Goal: Task Accomplishment & Management: Manage account settings

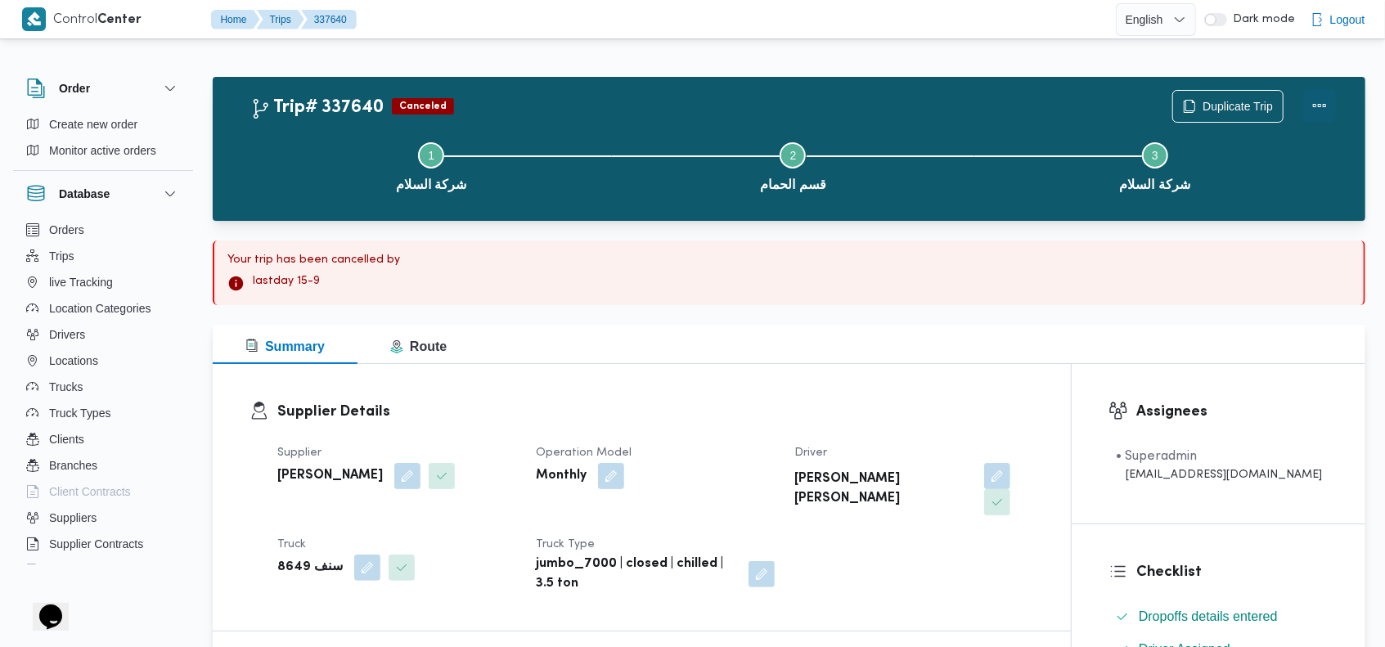
click at [1318, 105] on button "Actions" at bounding box center [1319, 105] width 33 height 33
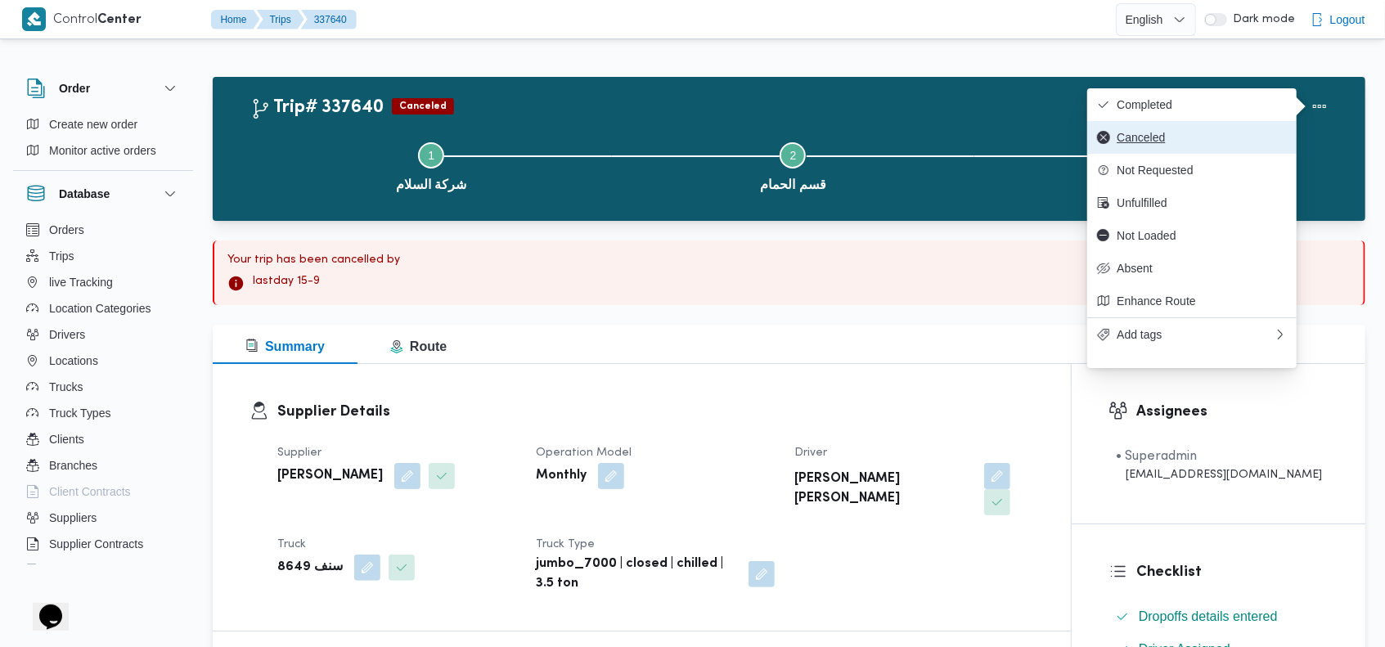
click at [1161, 144] on span "Canceled" at bounding box center [1202, 137] width 170 height 13
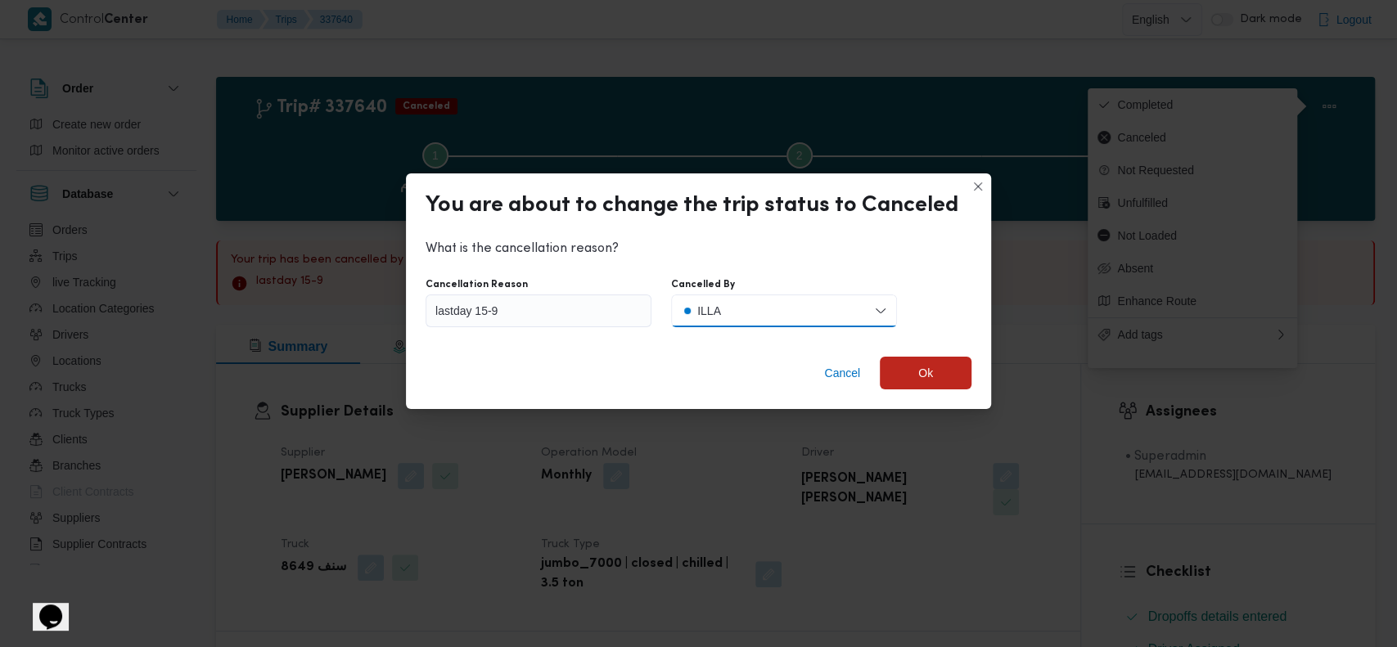
click at [751, 311] on button "ILLA" at bounding box center [784, 311] width 226 height 33
click at [727, 379] on div "Client" at bounding box center [730, 379] width 29 height 20
click at [918, 373] on span "Ok" at bounding box center [925, 372] width 15 height 20
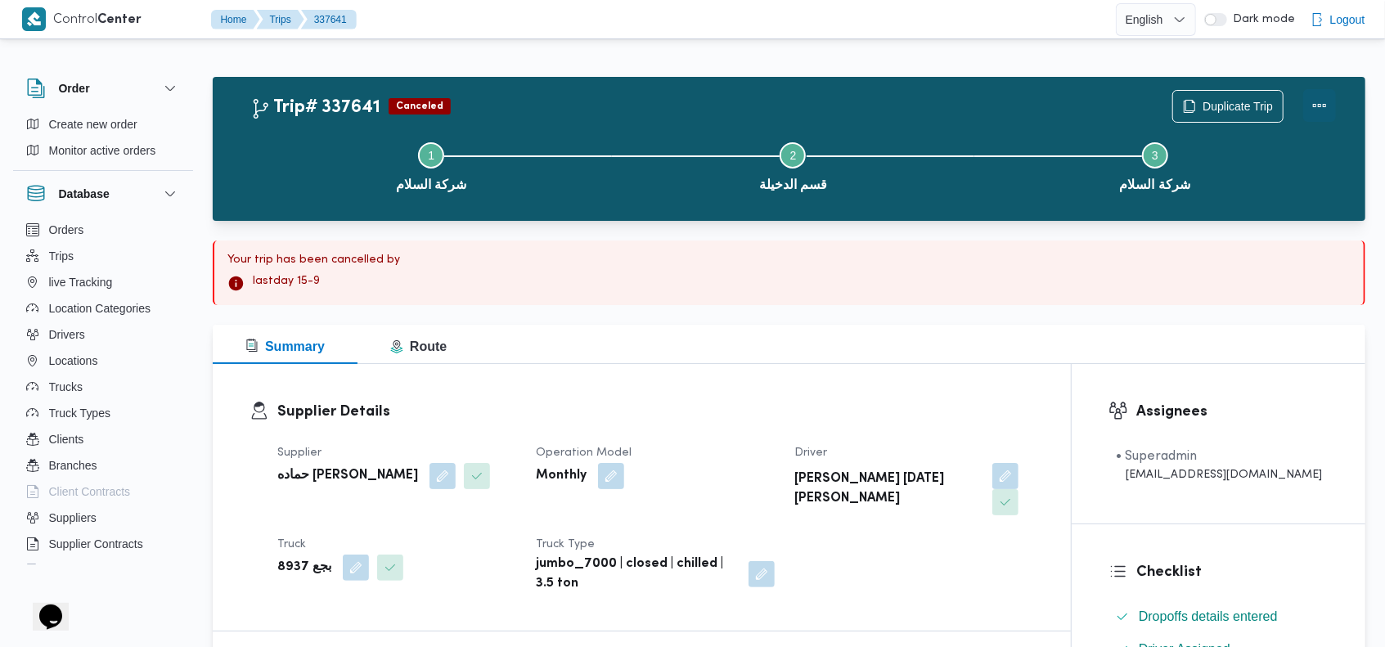
click at [1329, 105] on button "Actions" at bounding box center [1319, 105] width 33 height 33
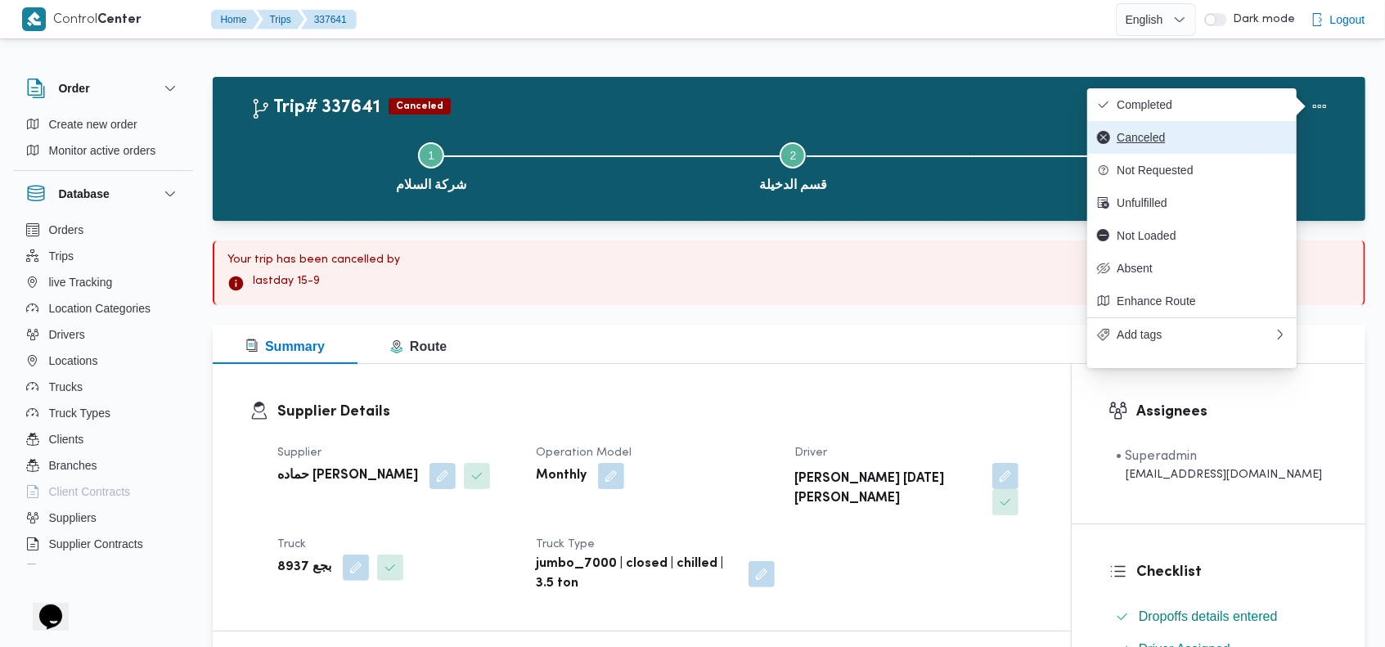
click at [1182, 141] on span "Canceled" at bounding box center [1202, 137] width 170 height 13
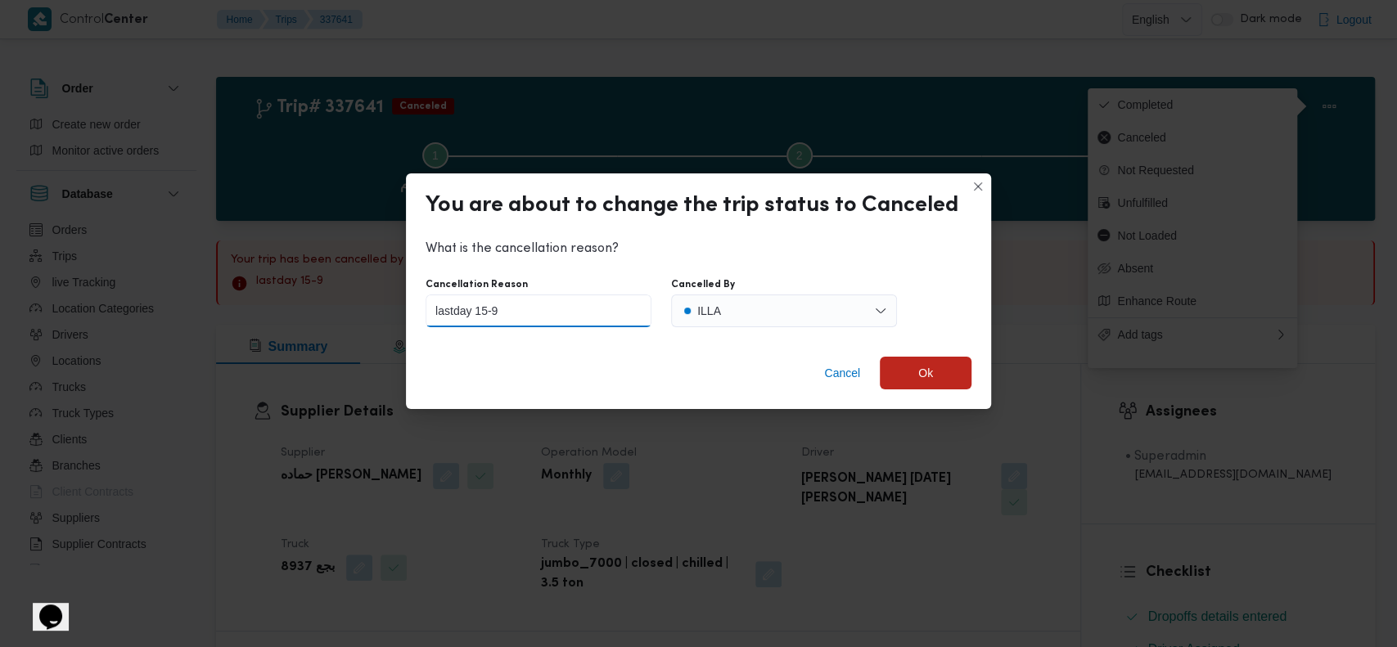
click at [570, 304] on input "lastday 15-9" at bounding box center [538, 311] width 226 height 33
click at [760, 308] on button "ILLA" at bounding box center [784, 311] width 226 height 33
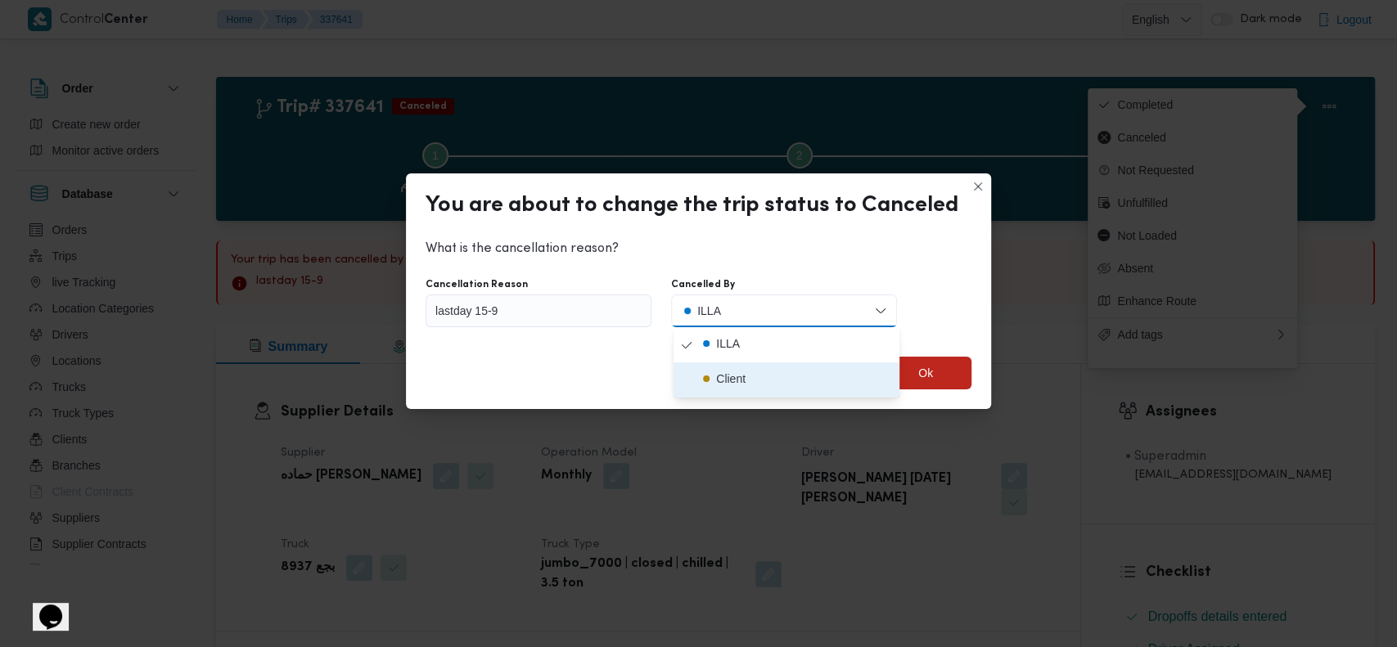
click at [741, 376] on div "Client" at bounding box center [730, 379] width 29 height 20
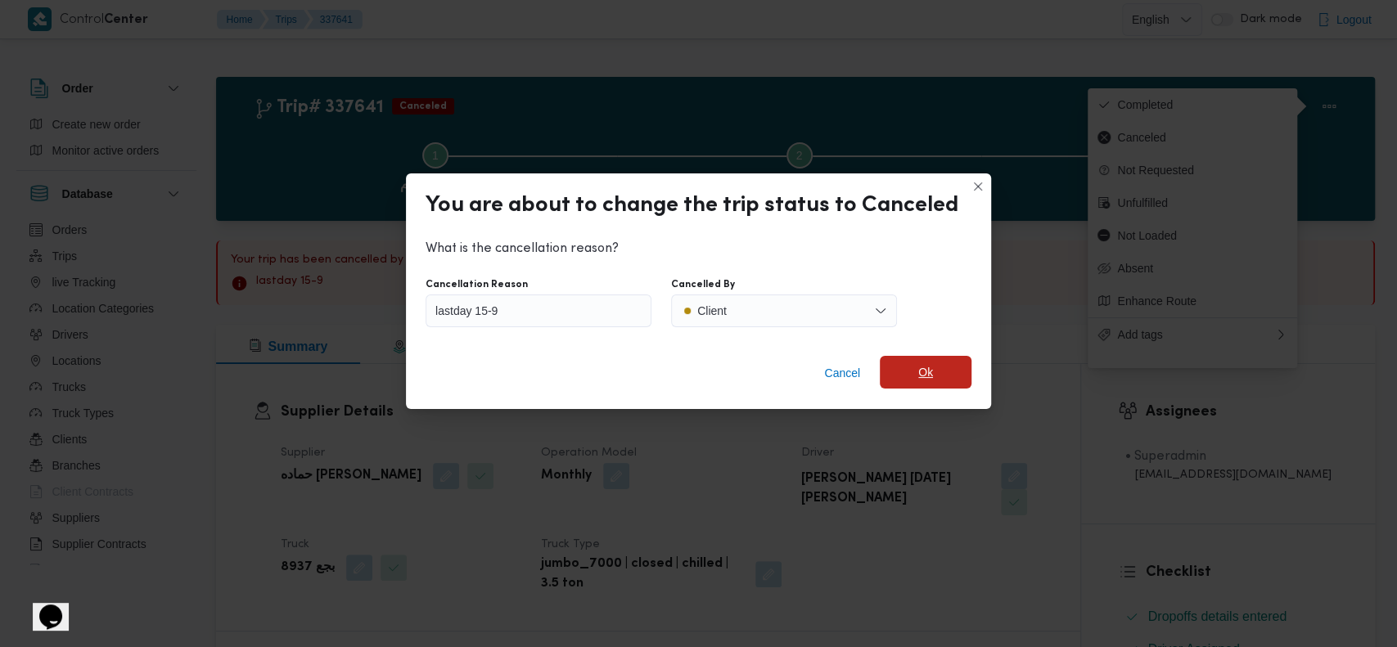
click at [913, 372] on span "Ok" at bounding box center [926, 372] width 92 height 33
